Goal: Transaction & Acquisition: Purchase product/service

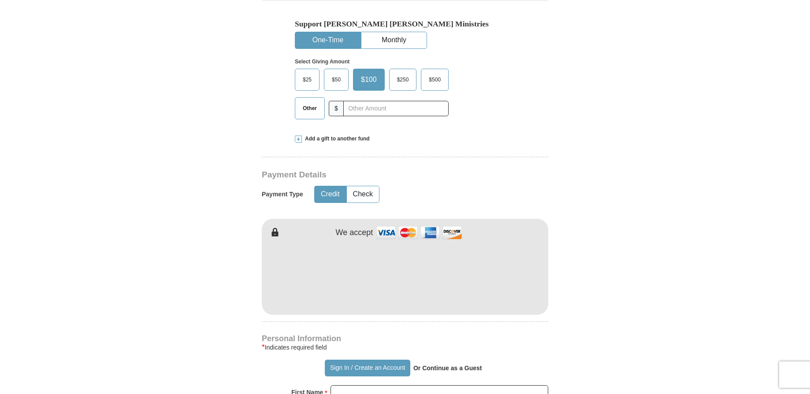
scroll to position [282, 0]
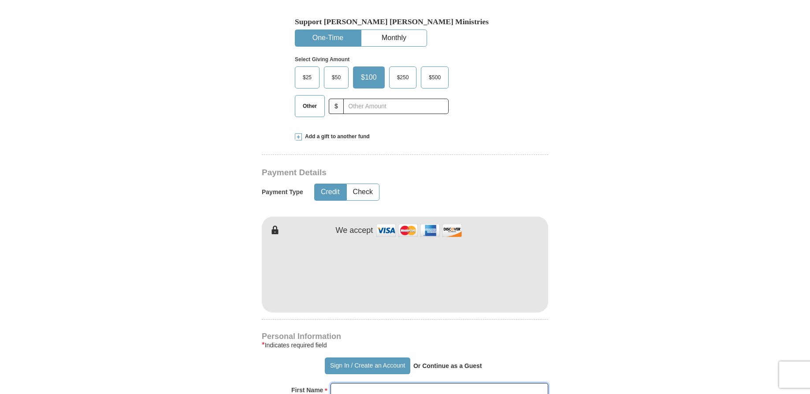
type input "[PERSON_NAME]"
click at [437, 366] on strong "Or Continue as a Guest" at bounding box center [447, 366] width 69 height 7
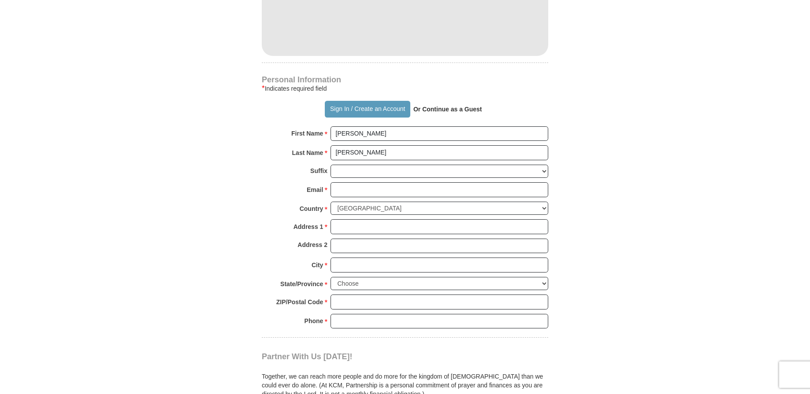
scroll to position [540, 0]
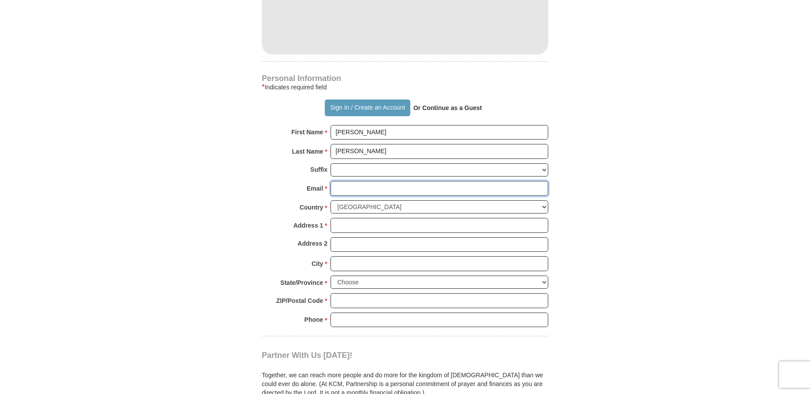
click at [360, 189] on input "Email *" at bounding box center [439, 188] width 218 height 15
type input "[EMAIL_ADDRESS][DOMAIN_NAME]"
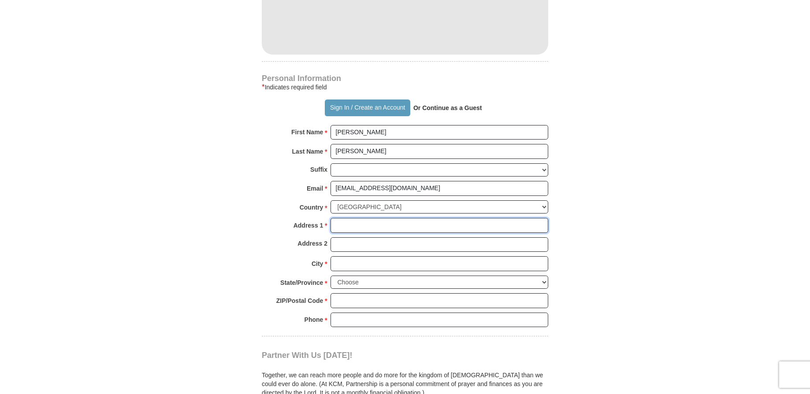
type input "232 [PERSON_NAME] Cir"
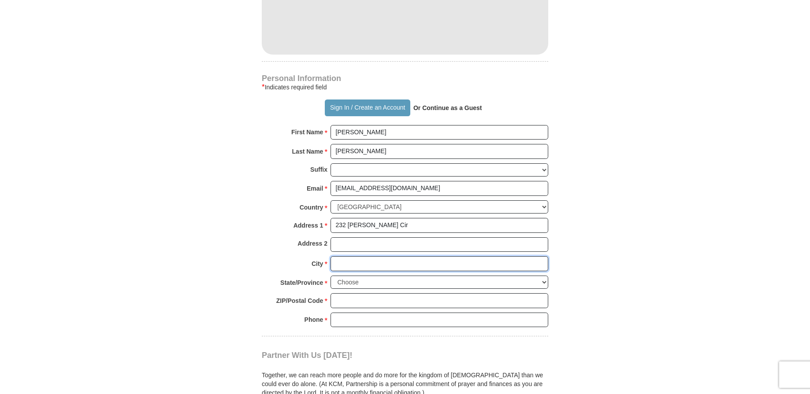
type input "[GEOGRAPHIC_DATA]"
select select "PA"
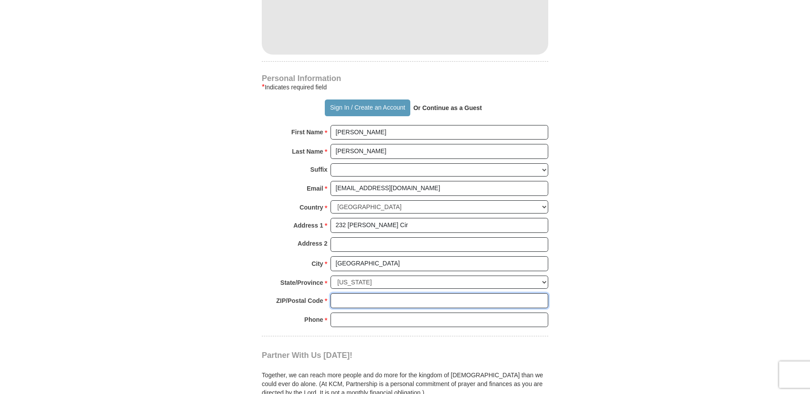
type input "19401-5425"
type input "4847040067"
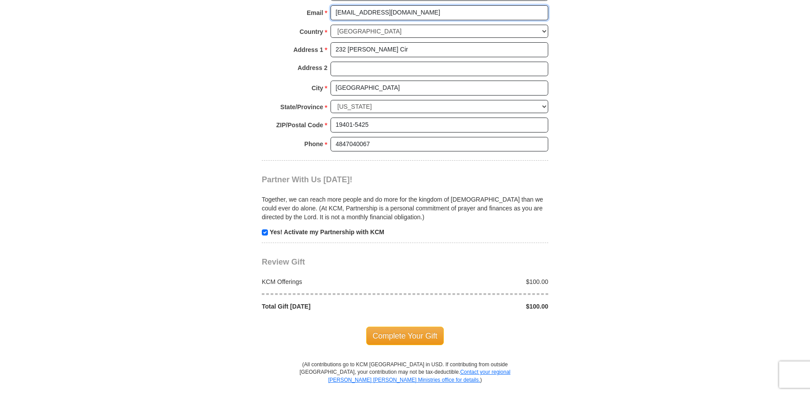
scroll to position [718, 0]
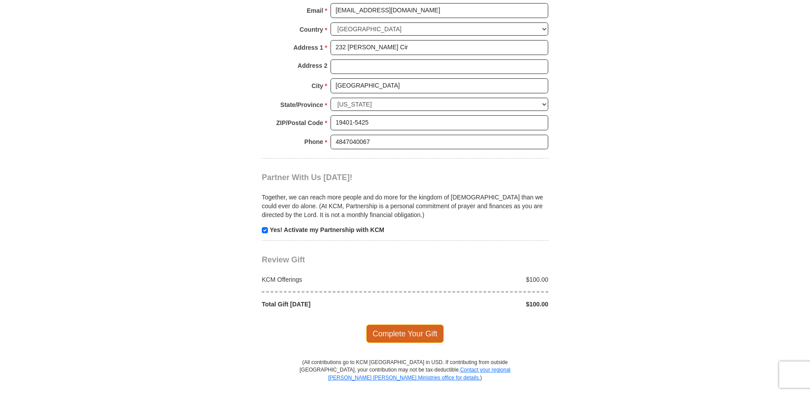
click at [423, 337] on span "Complete Your Gift" at bounding box center [405, 334] width 78 height 19
